Goal: Task Accomplishment & Management: Manage account settings

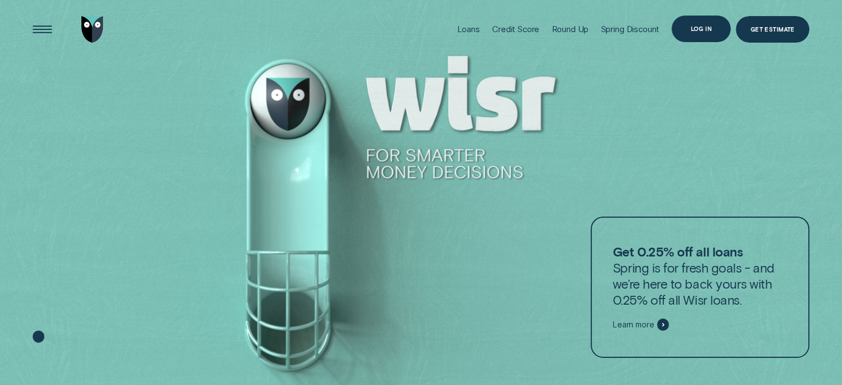
click at [695, 33] on div "Log in" at bounding box center [701, 29] width 59 height 27
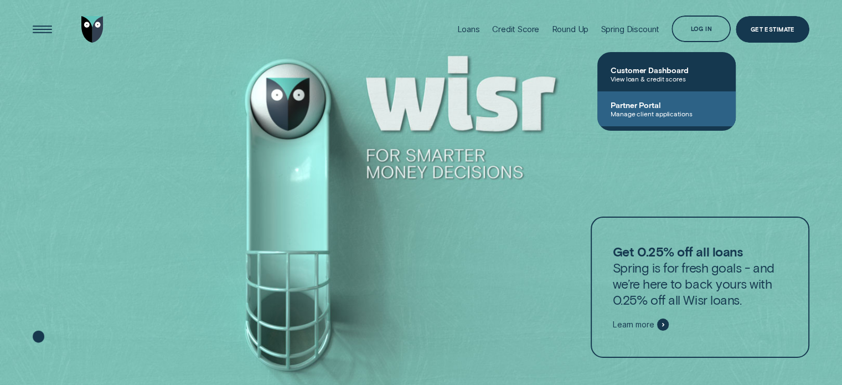
click at [651, 112] on span "Manage client applications" at bounding box center [667, 114] width 112 height 8
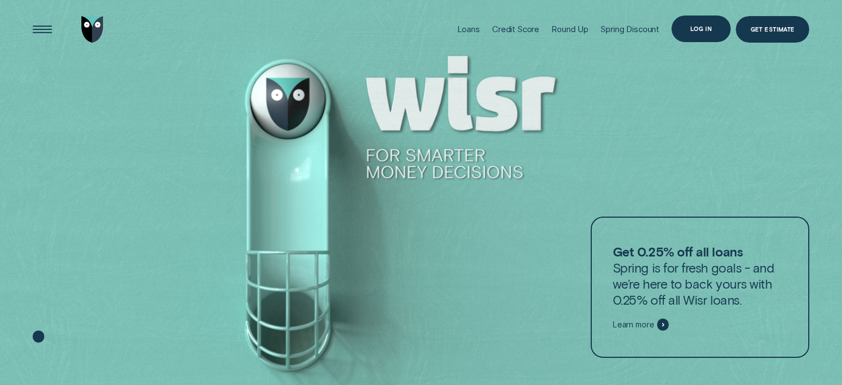
click at [716, 32] on div "Log in" at bounding box center [701, 29] width 59 height 27
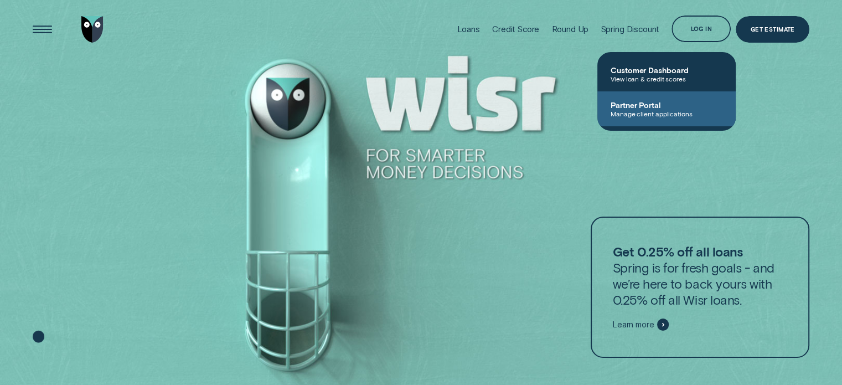
click at [677, 110] on span "Manage client applications" at bounding box center [667, 114] width 112 height 8
